Goal: Complete application form: Complete application form

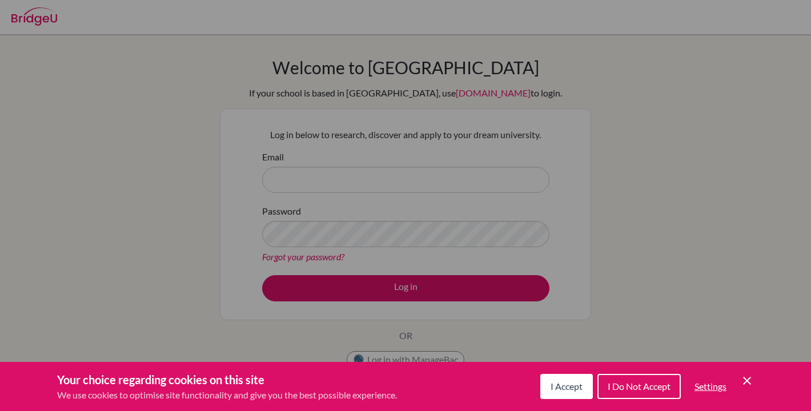
click at [534, 185] on div "Cookie Preferences" at bounding box center [405, 205] width 811 height 411
click at [425, 170] on div "Cookie Preferences" at bounding box center [405, 205] width 811 height 411
click at [614, 70] on div "Cookie Preferences" at bounding box center [405, 205] width 811 height 411
click at [411, 194] on div "Cookie Preferences" at bounding box center [405, 205] width 811 height 411
click at [554, 393] on button "I Accept" at bounding box center [566, 386] width 53 height 25
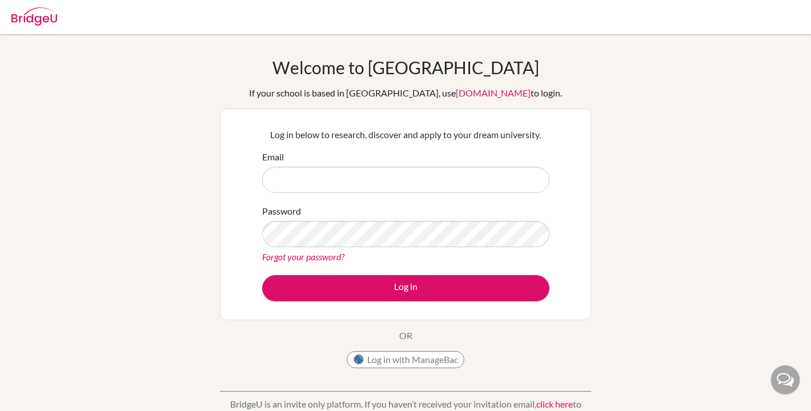
scroll to position [1, 0]
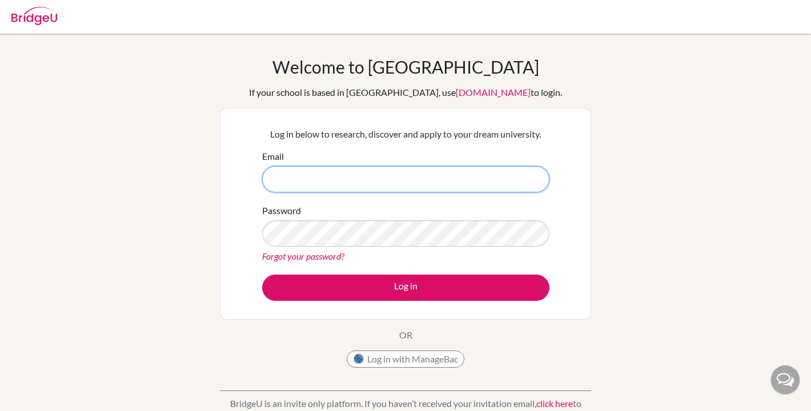
click at [426, 171] on input "Email" at bounding box center [405, 179] width 287 height 26
type input "[EMAIL_ADDRESS][DOMAIN_NAME]"
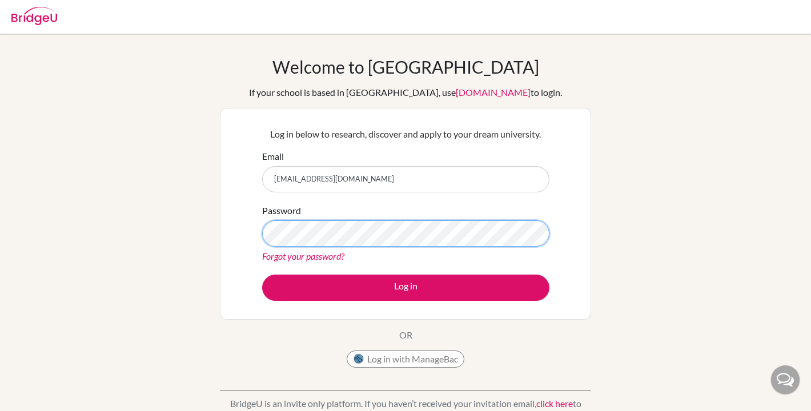
scroll to position [0, 0]
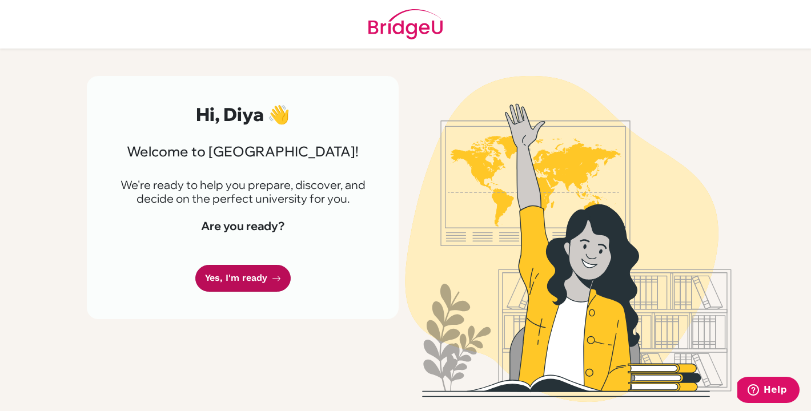
click at [243, 277] on link "Yes, I'm ready" at bounding box center [242, 278] width 95 height 27
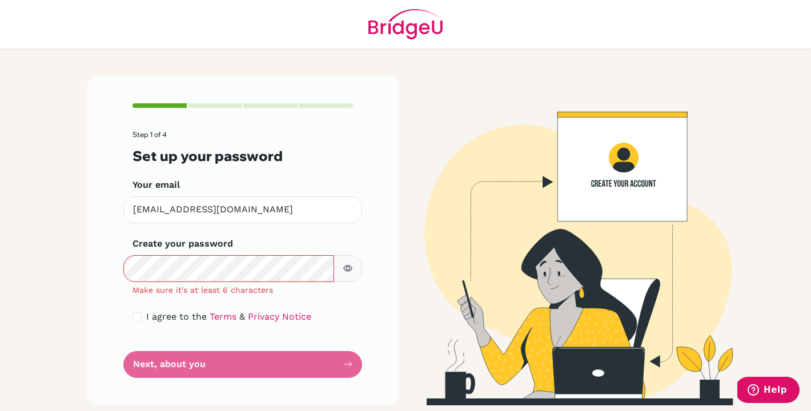
click at [343, 269] on button "button" at bounding box center [347, 268] width 29 height 27
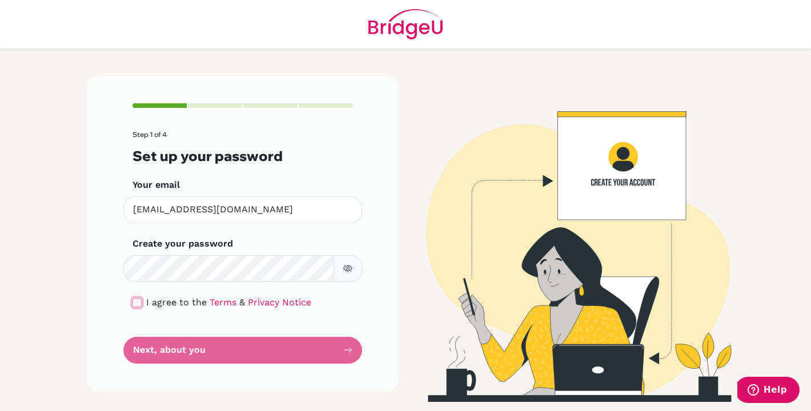
click at [138, 299] on input "checkbox" at bounding box center [136, 302] width 9 height 9
checkbox input "true"
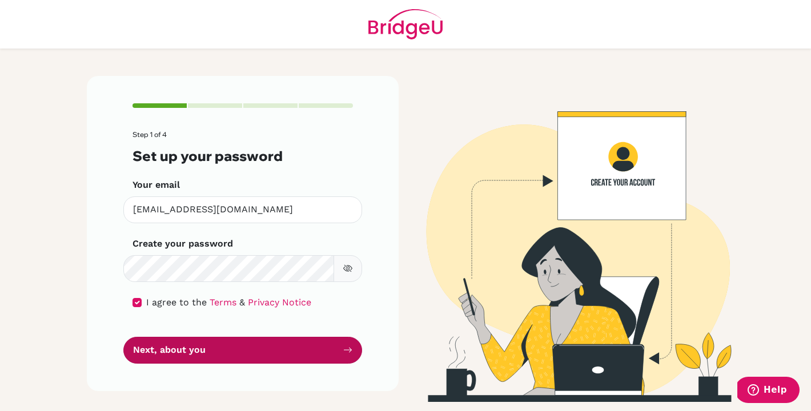
click at [176, 351] on button "Next, about you" at bounding box center [242, 350] width 239 height 27
